Goal: Task Accomplishment & Management: Use online tool/utility

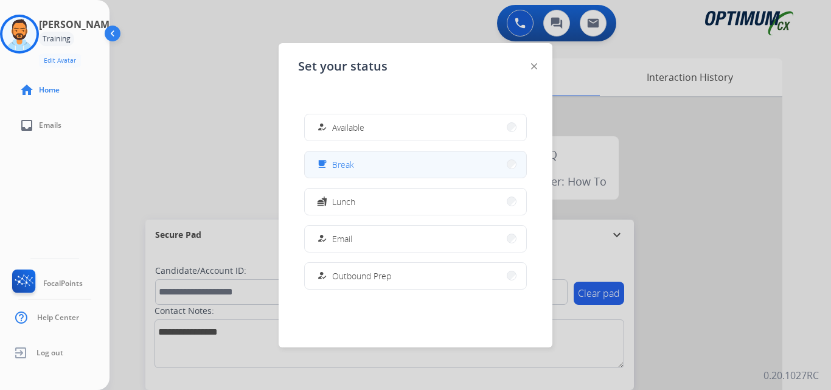
click at [341, 162] on span "Break" at bounding box center [343, 164] width 22 height 13
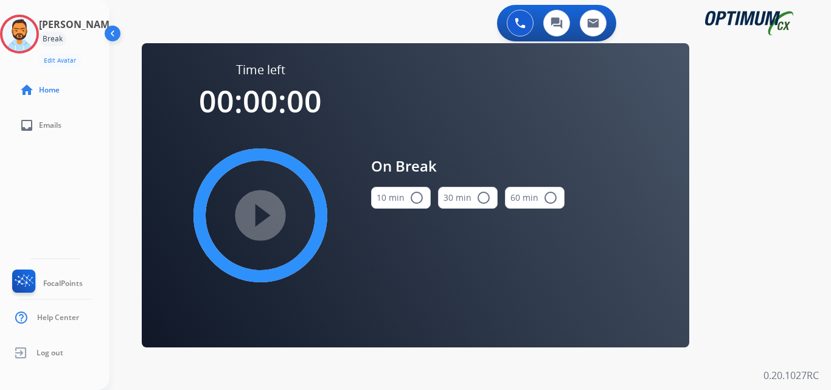
click at [416, 197] on mat-icon "radio_button_unchecked" at bounding box center [417, 197] width 15 height 15
click at [268, 219] on mat-icon "play_circle_filled" at bounding box center [260, 215] width 15 height 15
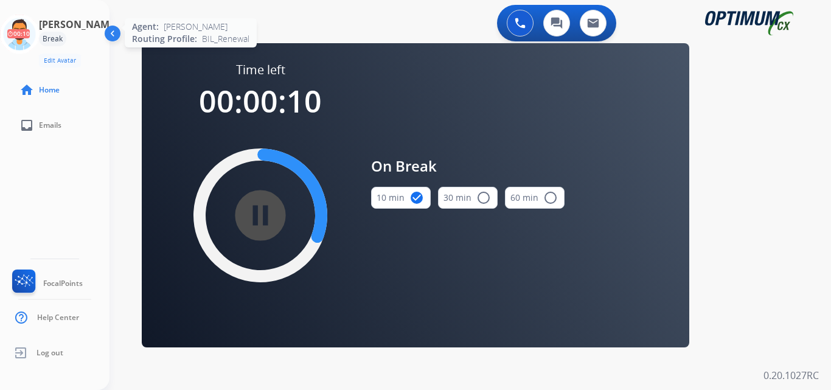
click at [19, 27] on icon at bounding box center [20, 35] width 40 height 40
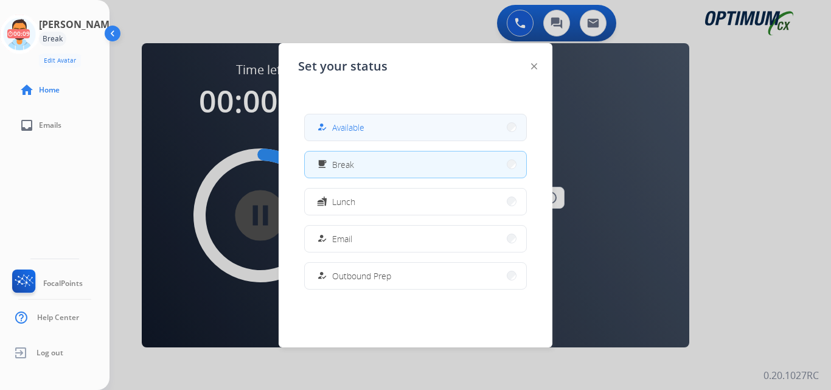
click at [362, 116] on button "how_to_reg Available" at bounding box center [416, 127] width 222 height 26
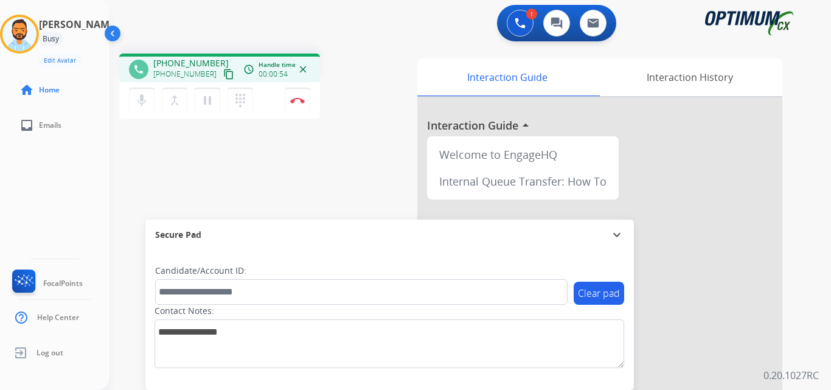
click at [223, 72] on mat-icon "content_copy" at bounding box center [228, 74] width 11 height 11
click at [297, 101] on img at bounding box center [297, 100] width 15 height 6
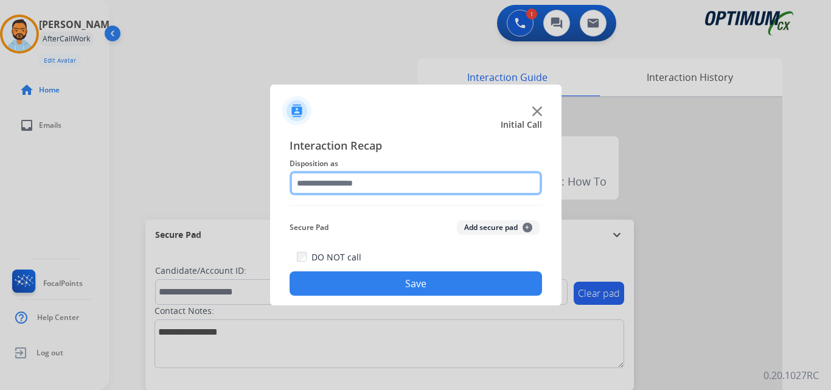
click at [366, 184] on input "text" at bounding box center [416, 183] width 253 height 24
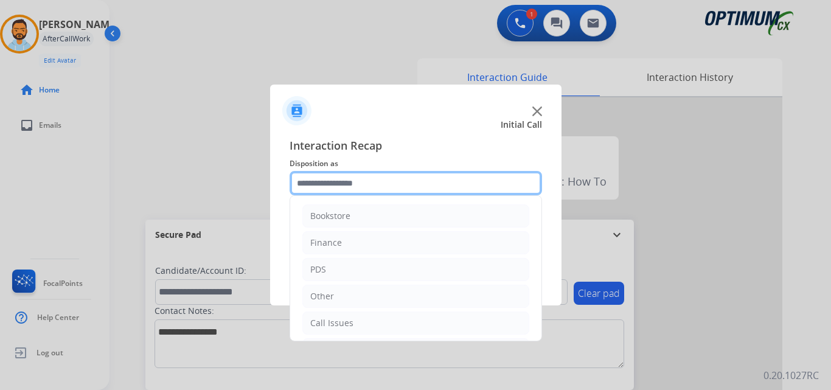
scroll to position [83, 0]
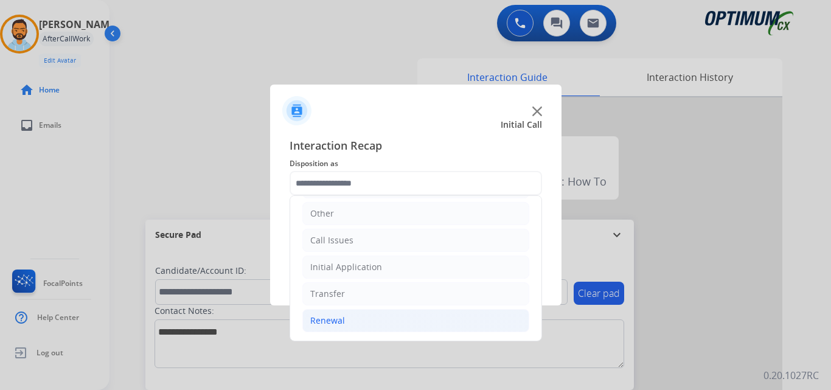
click at [366, 318] on li "Renewal" at bounding box center [415, 320] width 227 height 23
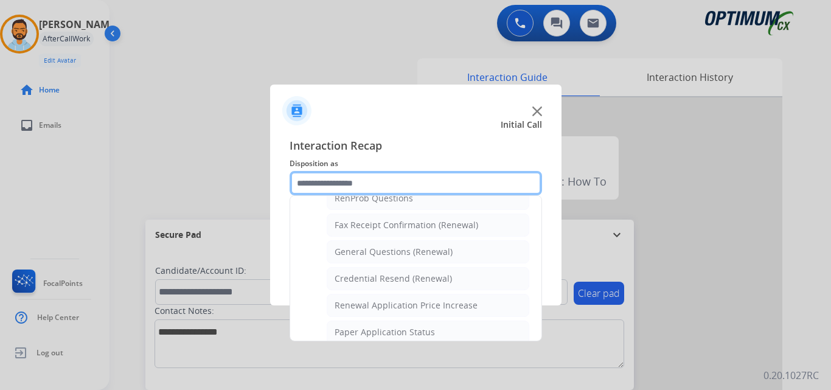
scroll to position [318, 0]
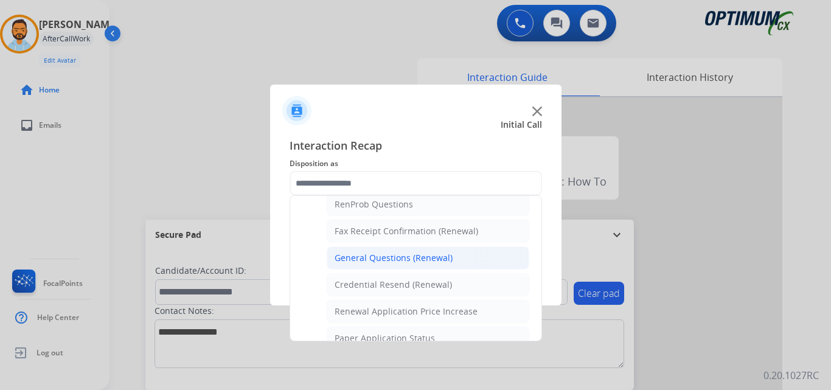
click at [400, 261] on div "General Questions (Renewal)" at bounding box center [394, 258] width 118 height 12
type input "**********"
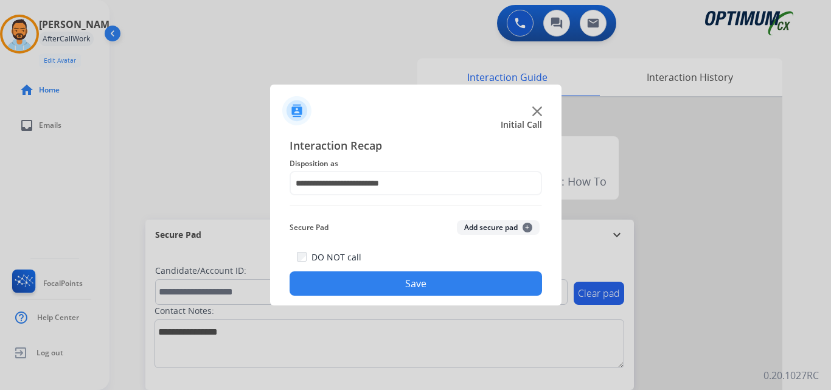
click at [405, 282] on button "Save" at bounding box center [416, 283] width 253 height 24
